Goal: Task Accomplishment & Management: Manage account settings

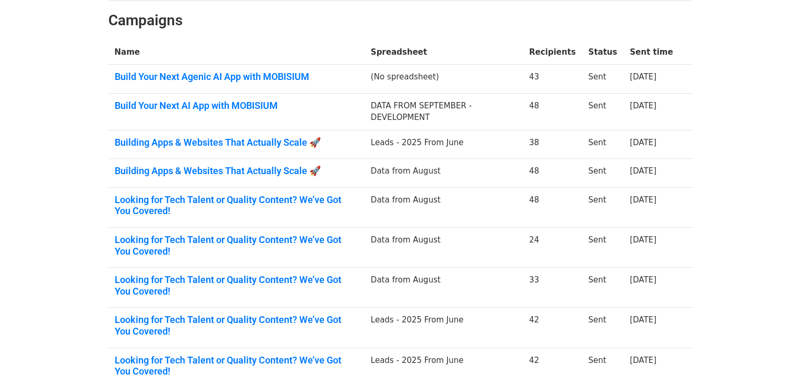
scroll to position [158, 0]
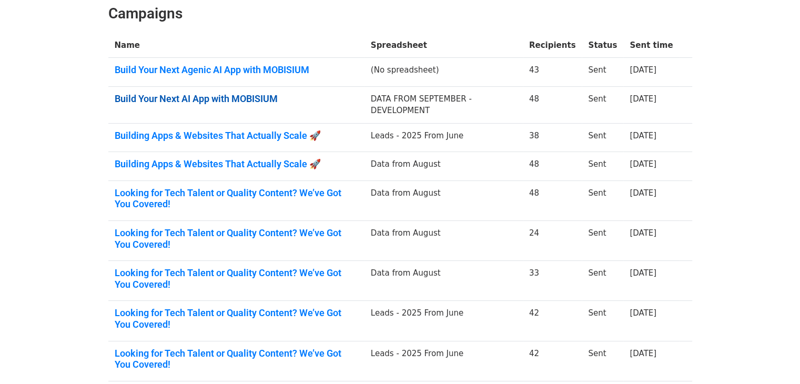
click at [239, 98] on link "Build Your Next AI App with MOBISIUM" at bounding box center [237, 99] width 244 height 12
drag, startPoint x: 80, startPoint y: 70, endPoint x: 262, endPoint y: 33, distance: 186.3
click at [262, 33] on body "MergeMail Campaigns Templates Reports Open Gmail Daily emails left: 50 Help [EM…" at bounding box center [400, 166] width 800 height 649
click at [262, 33] on th "Name" at bounding box center [236, 45] width 256 height 25
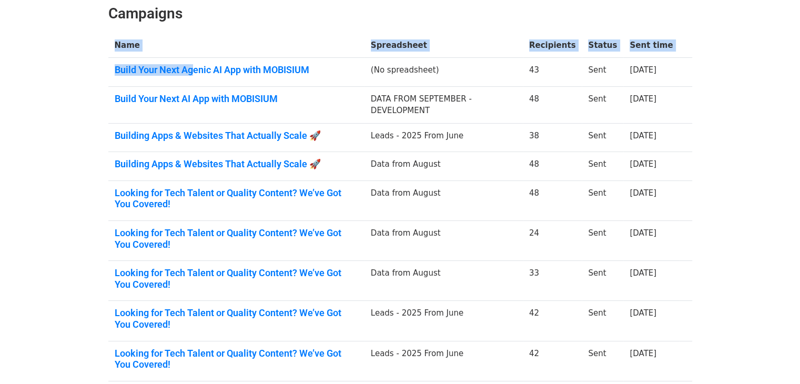
drag, startPoint x: 717, startPoint y: 43, endPoint x: 194, endPoint y: 83, distance: 524.9
click at [194, 83] on body "MergeMail Campaigns Templates Reports Open Gmail Daily emails left: 50 Help [EM…" at bounding box center [400, 166] width 800 height 649
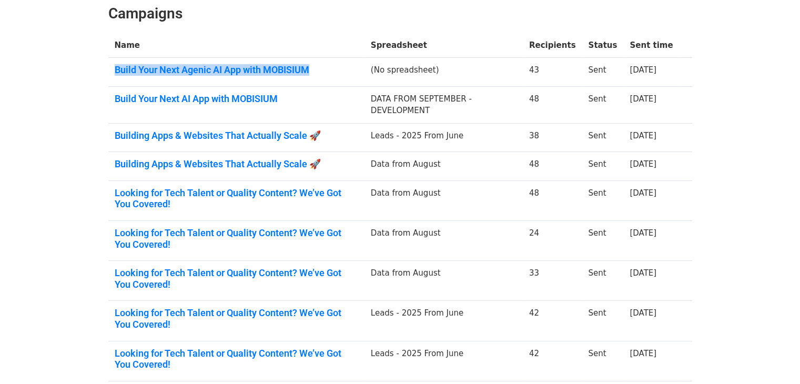
drag, startPoint x: 109, startPoint y: 69, endPoint x: 312, endPoint y: 62, distance: 203.2
click at [312, 62] on td "Build Your Next Agenic AI App with MOBISIUM" at bounding box center [236, 72] width 256 height 29
copy link "Build Your Next Agenic AI App with MOBISIUM"
click at [301, 70] on link "Build Your Next Agenic AI App with MOBISIUM" at bounding box center [237, 70] width 244 height 12
